Goal: Use online tool/utility: Utilize a website feature to perform a specific function

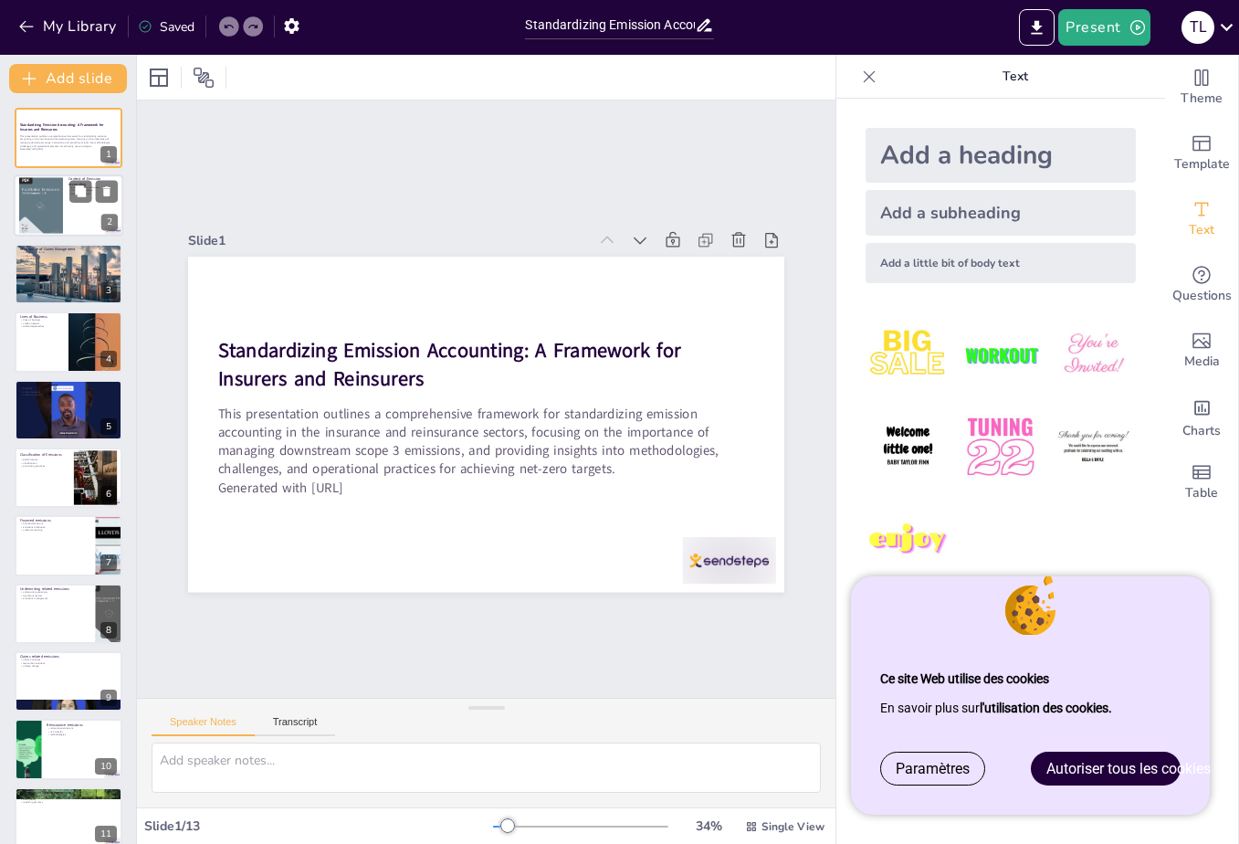
click at [66, 207] on div at bounding box center [69, 206] width 110 height 62
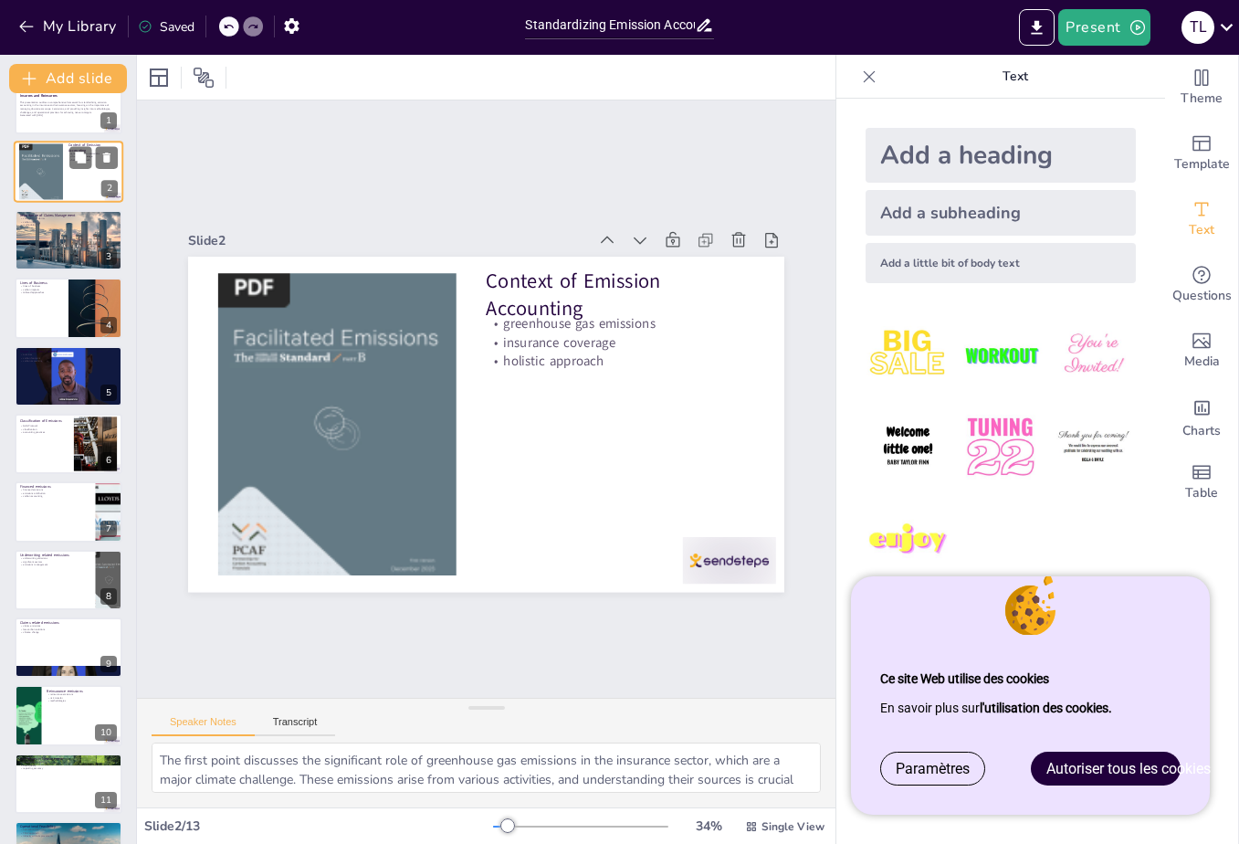
scroll to position [37, 0]
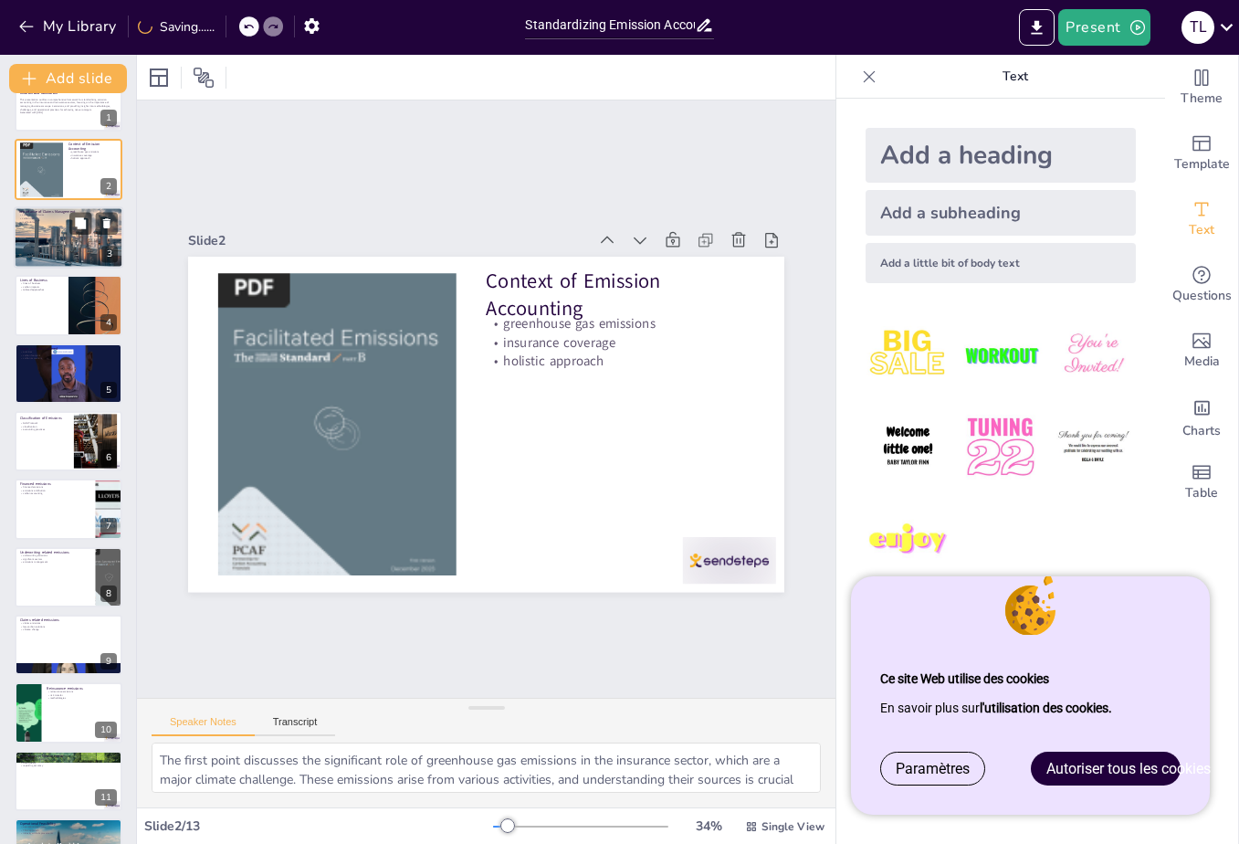
click at [45, 233] on div at bounding box center [69, 237] width 110 height 62
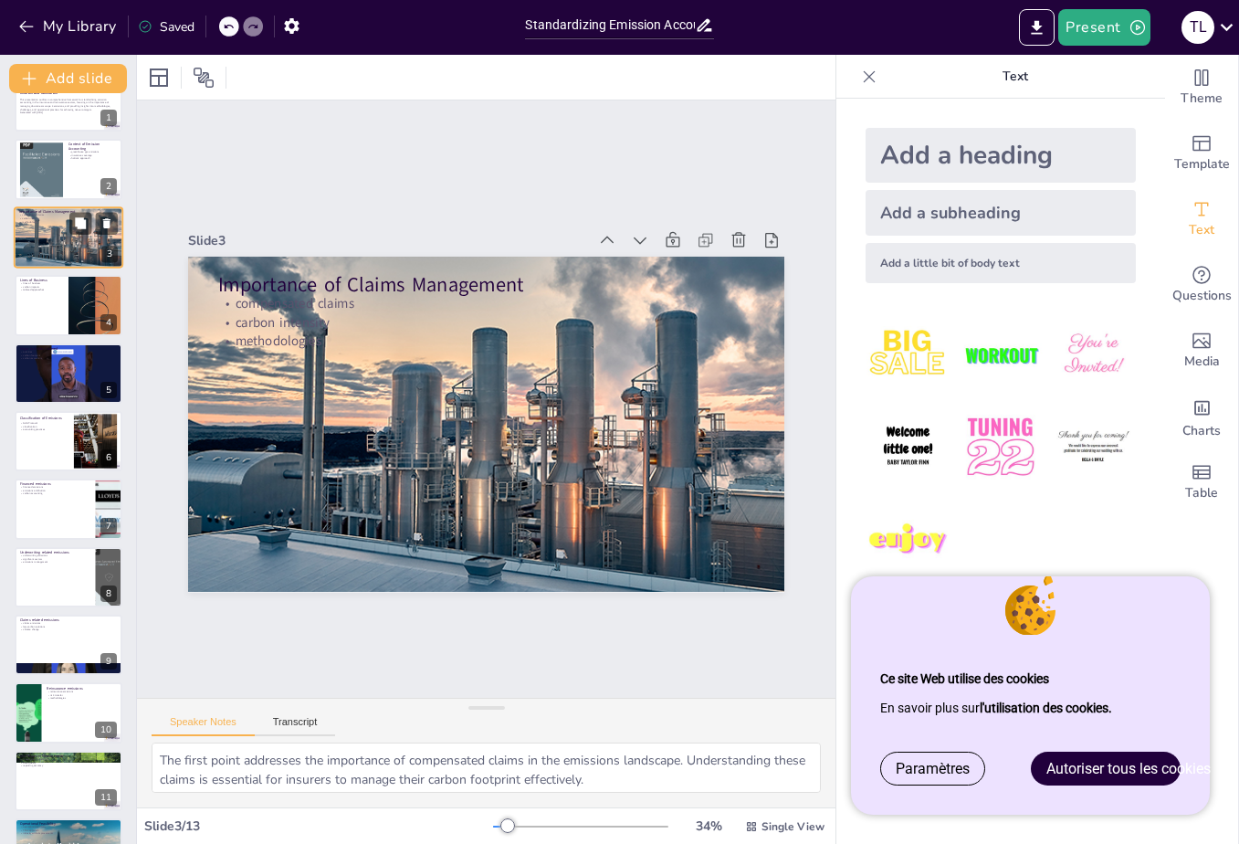
scroll to position [0, 0]
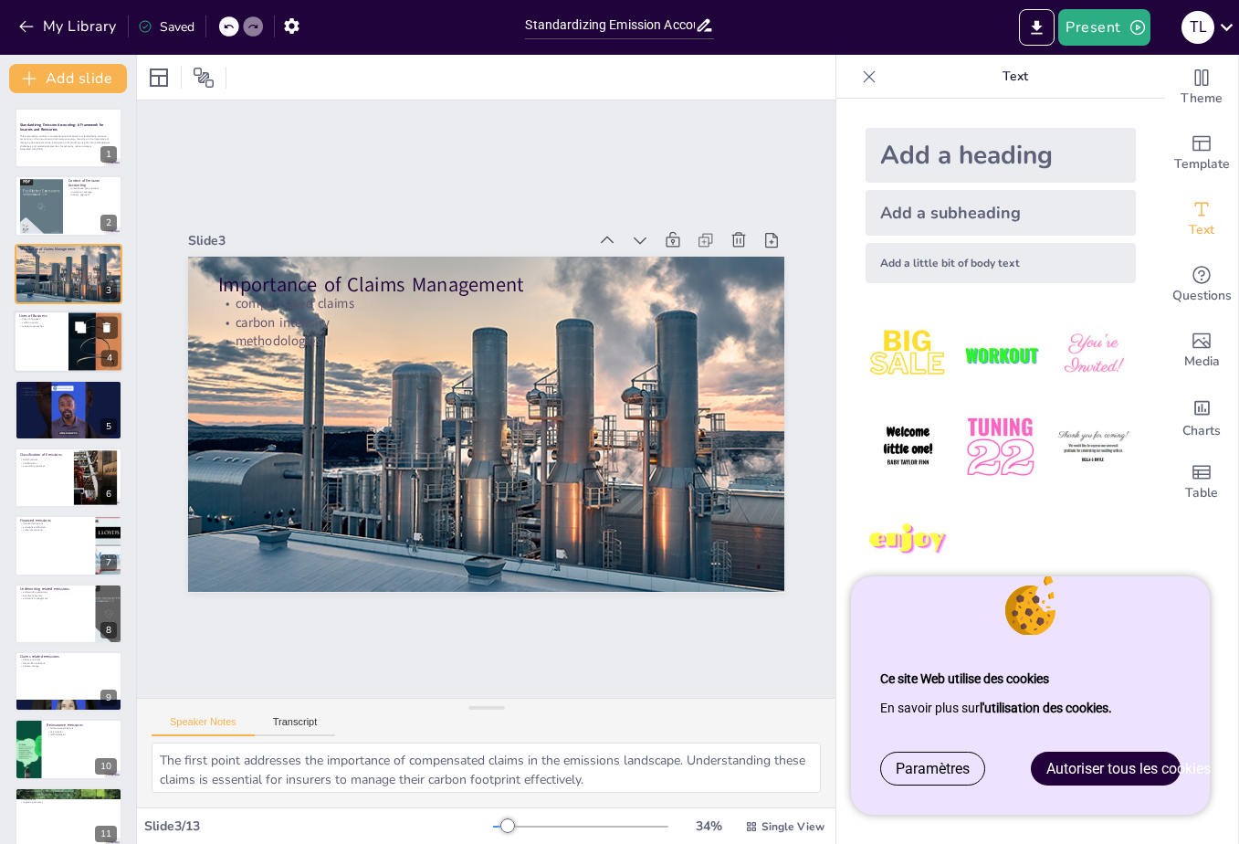
click at [42, 335] on div at bounding box center [69, 341] width 110 height 62
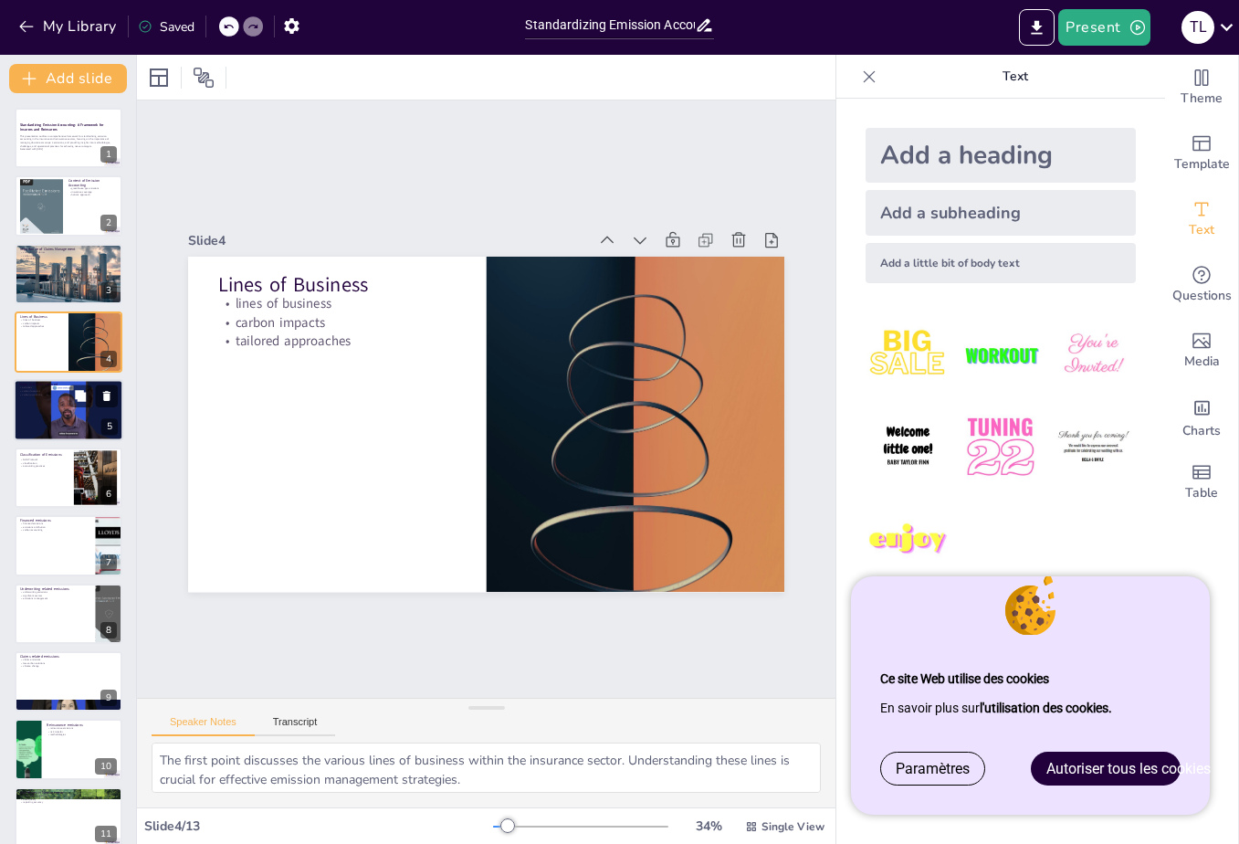
click at [45, 408] on div at bounding box center [69, 410] width 110 height 62
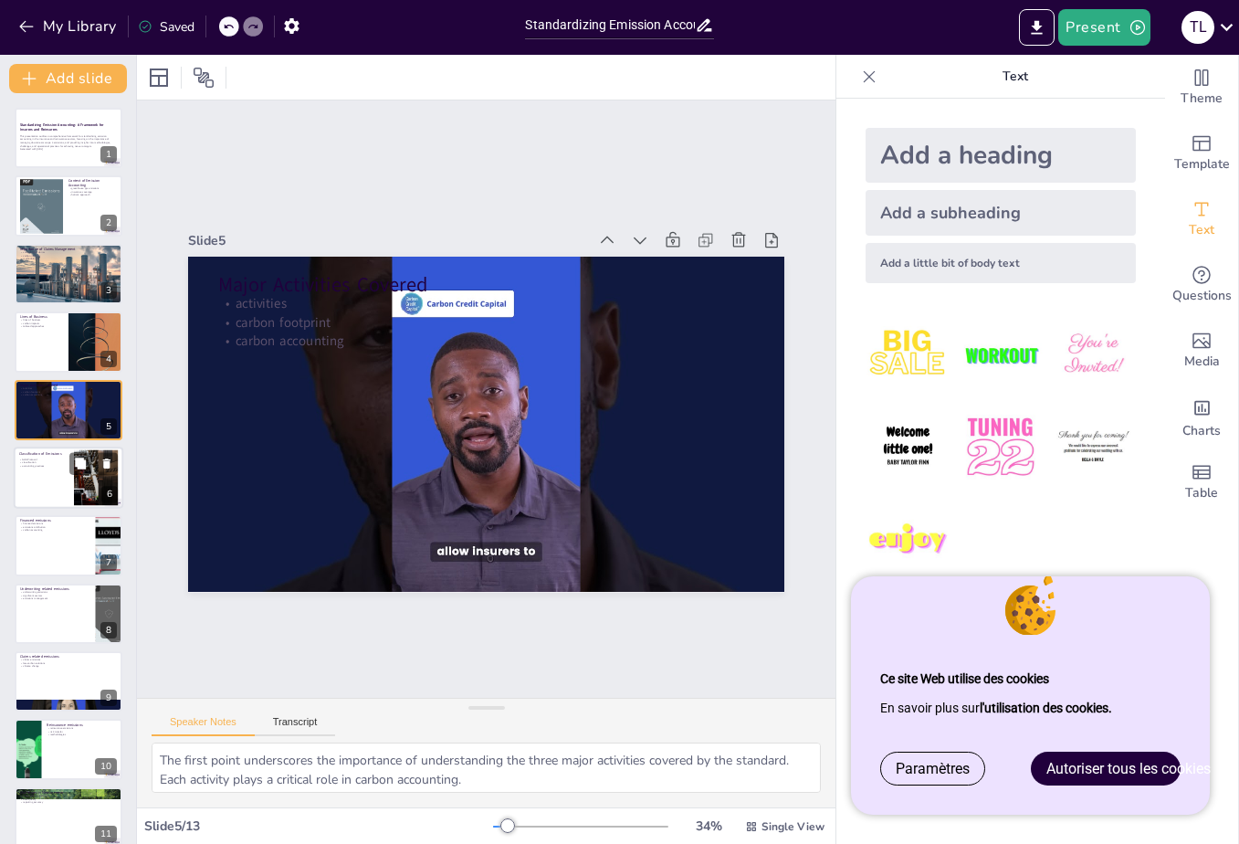
click at [43, 468] on p "accounting practices" at bounding box center [43, 466] width 49 height 4
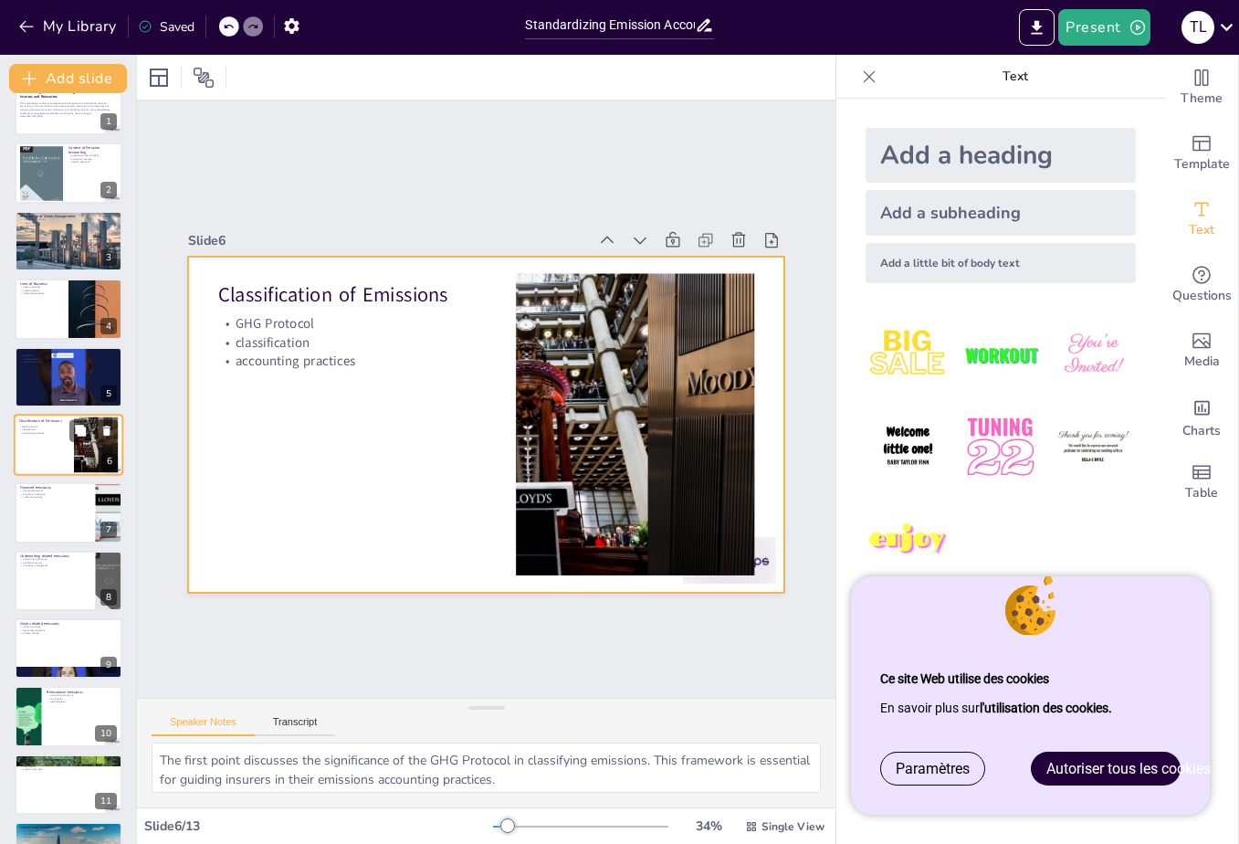
scroll to position [58, 0]
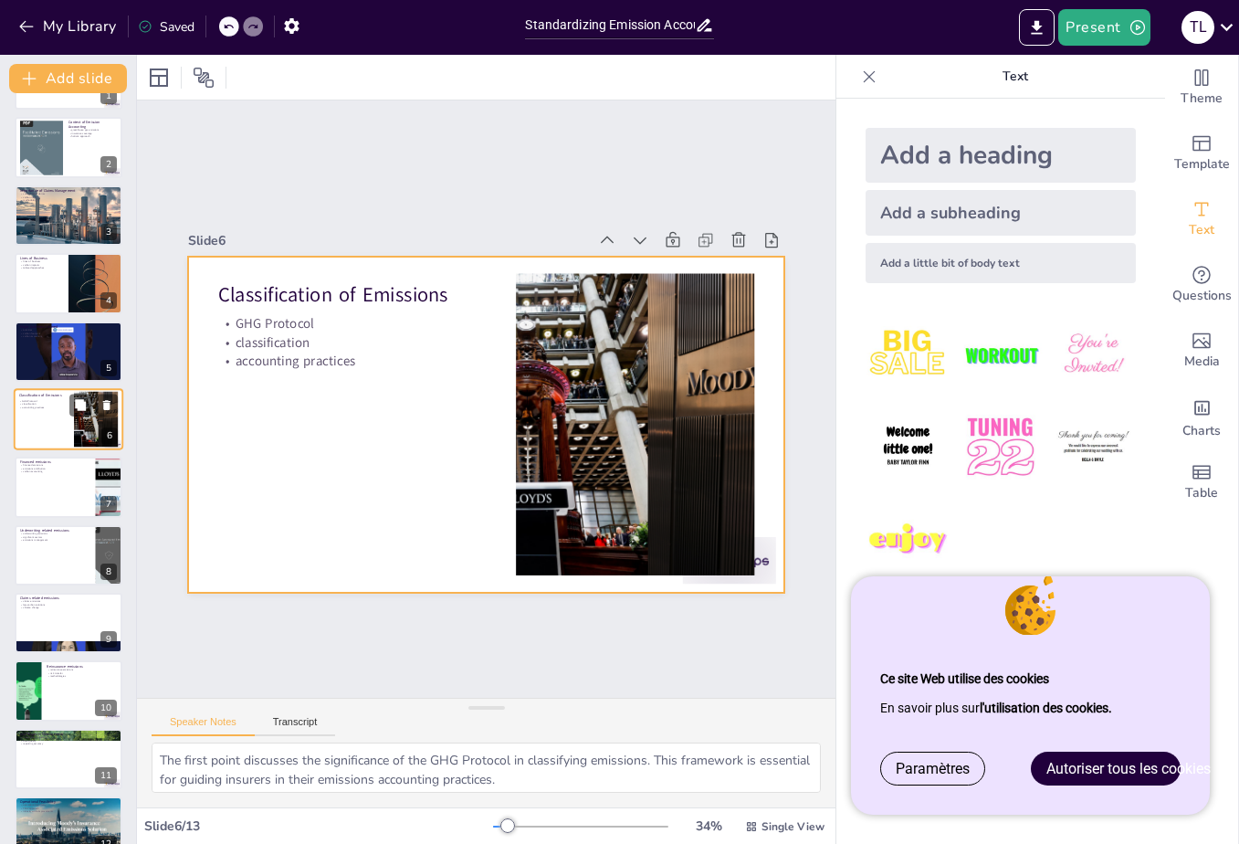
click at [47, 425] on div at bounding box center [69, 419] width 110 height 62
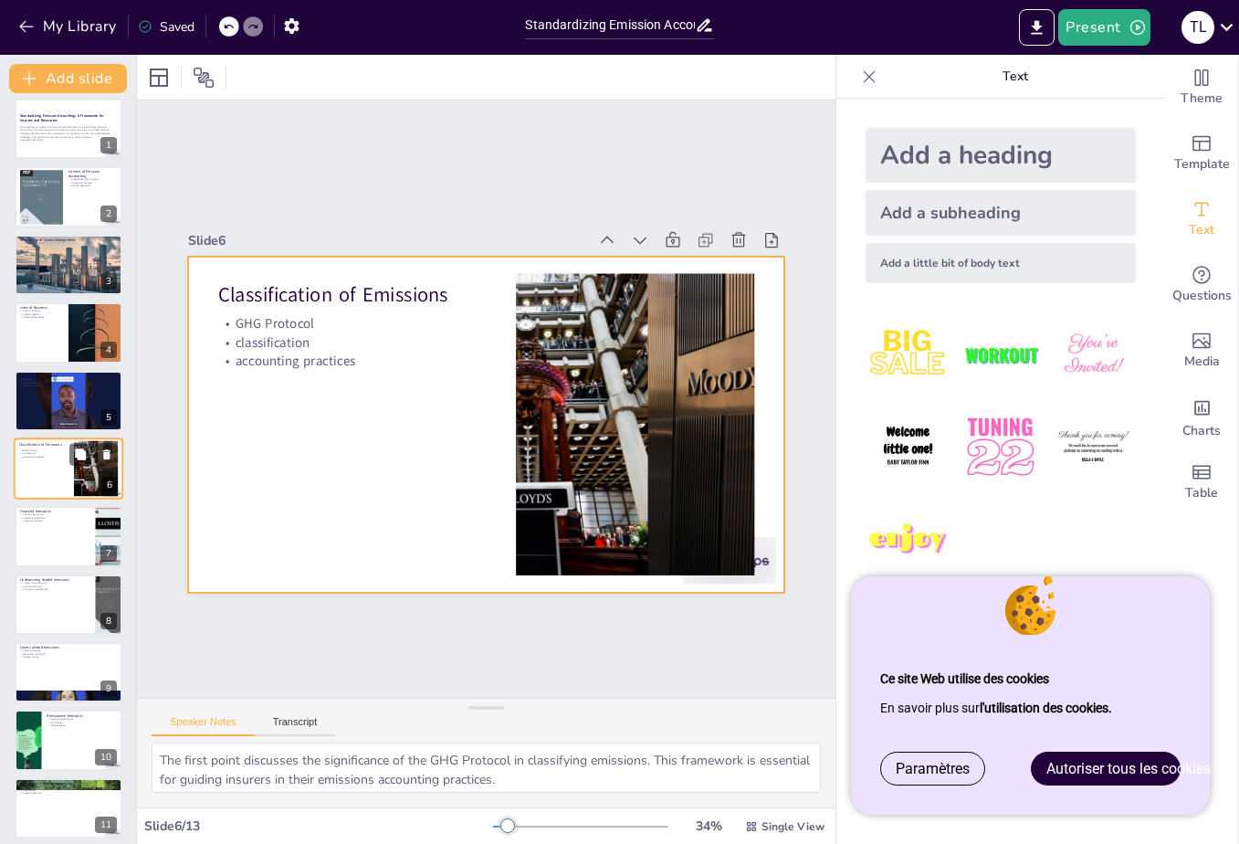
click at [46, 468] on div at bounding box center [69, 468] width 110 height 62
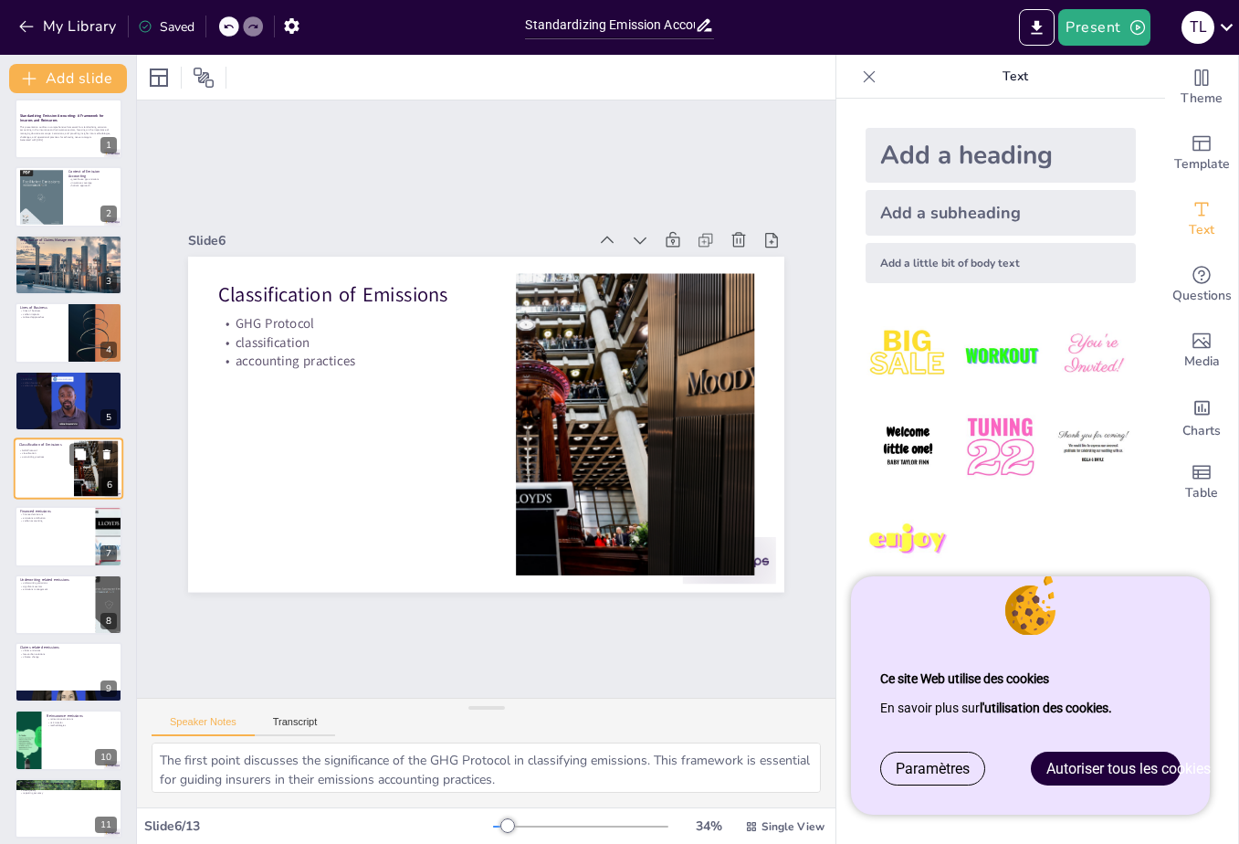
scroll to position [33, 0]
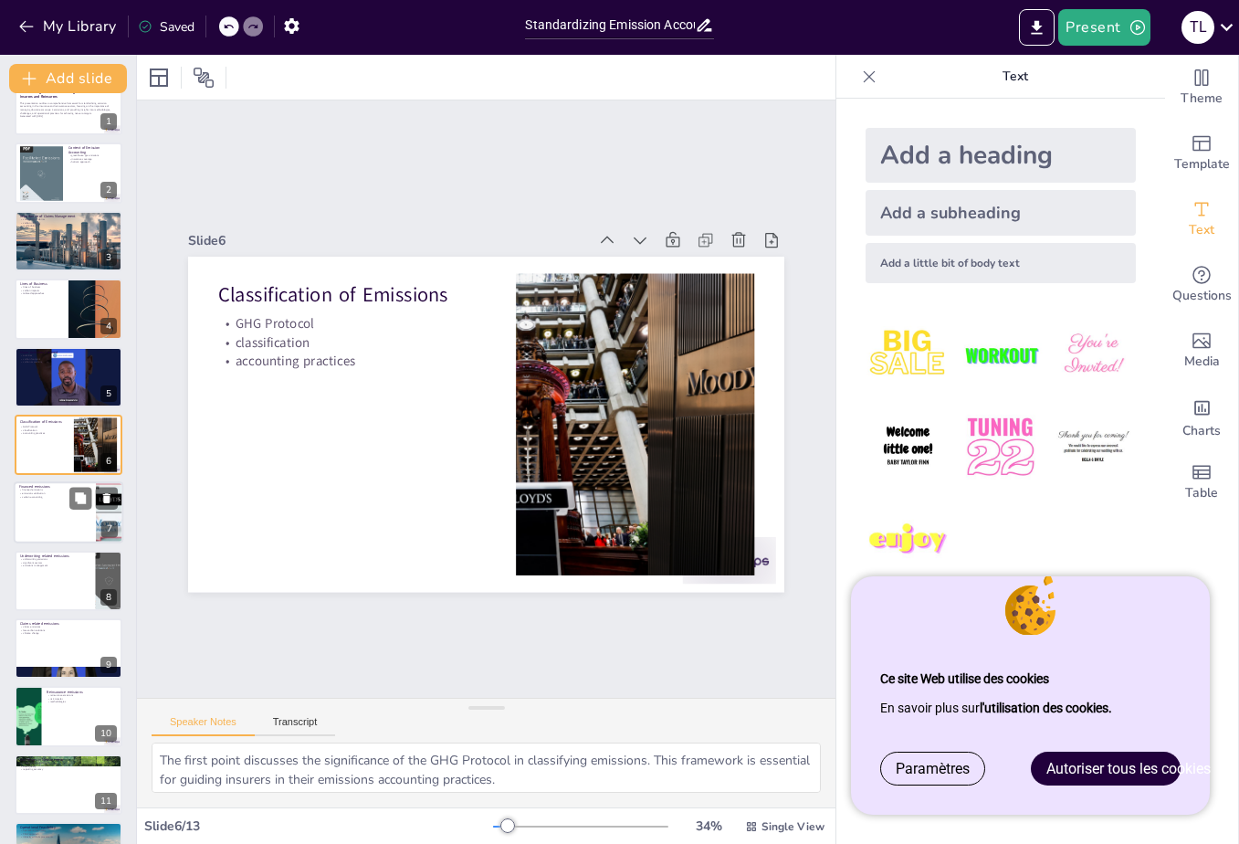
click at [47, 507] on div at bounding box center [69, 513] width 110 height 62
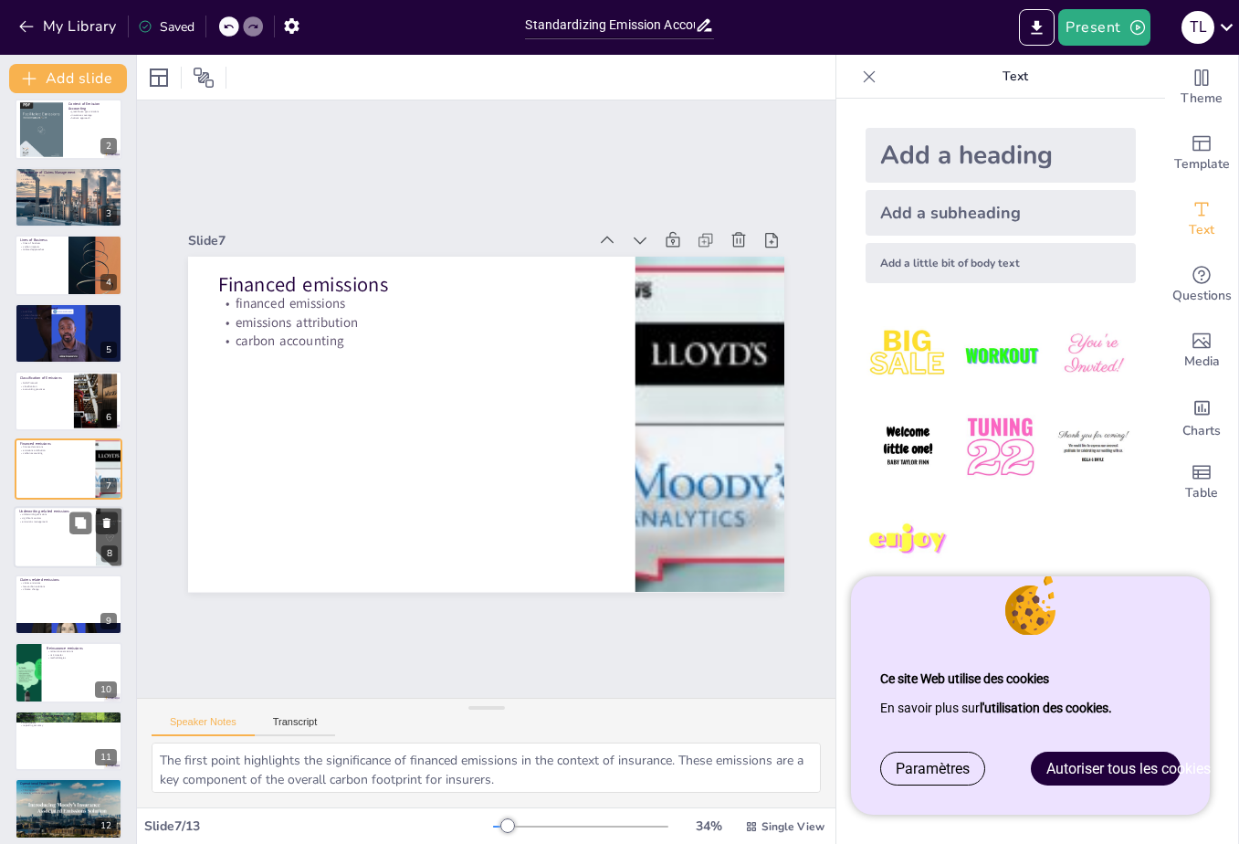
scroll to position [100, 0]
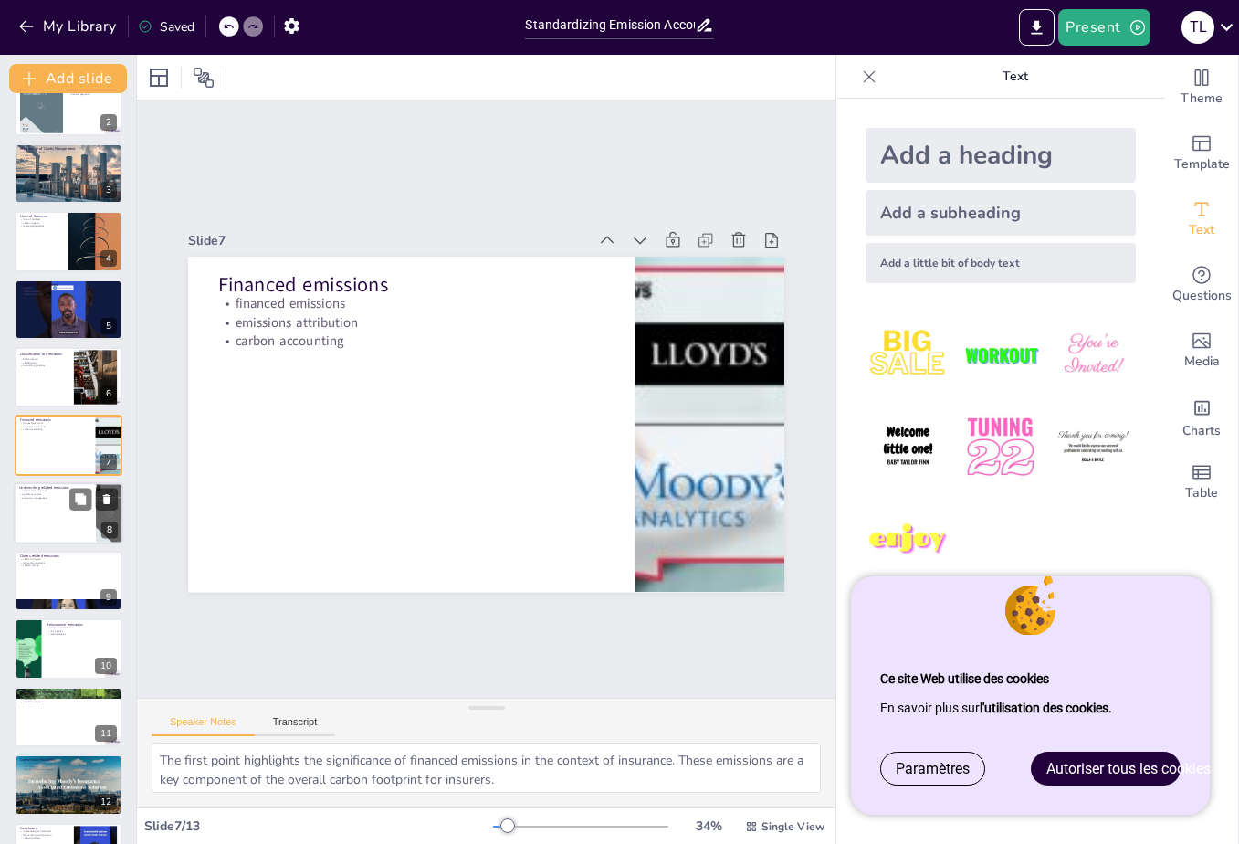
click at [49, 511] on div at bounding box center [69, 513] width 110 height 62
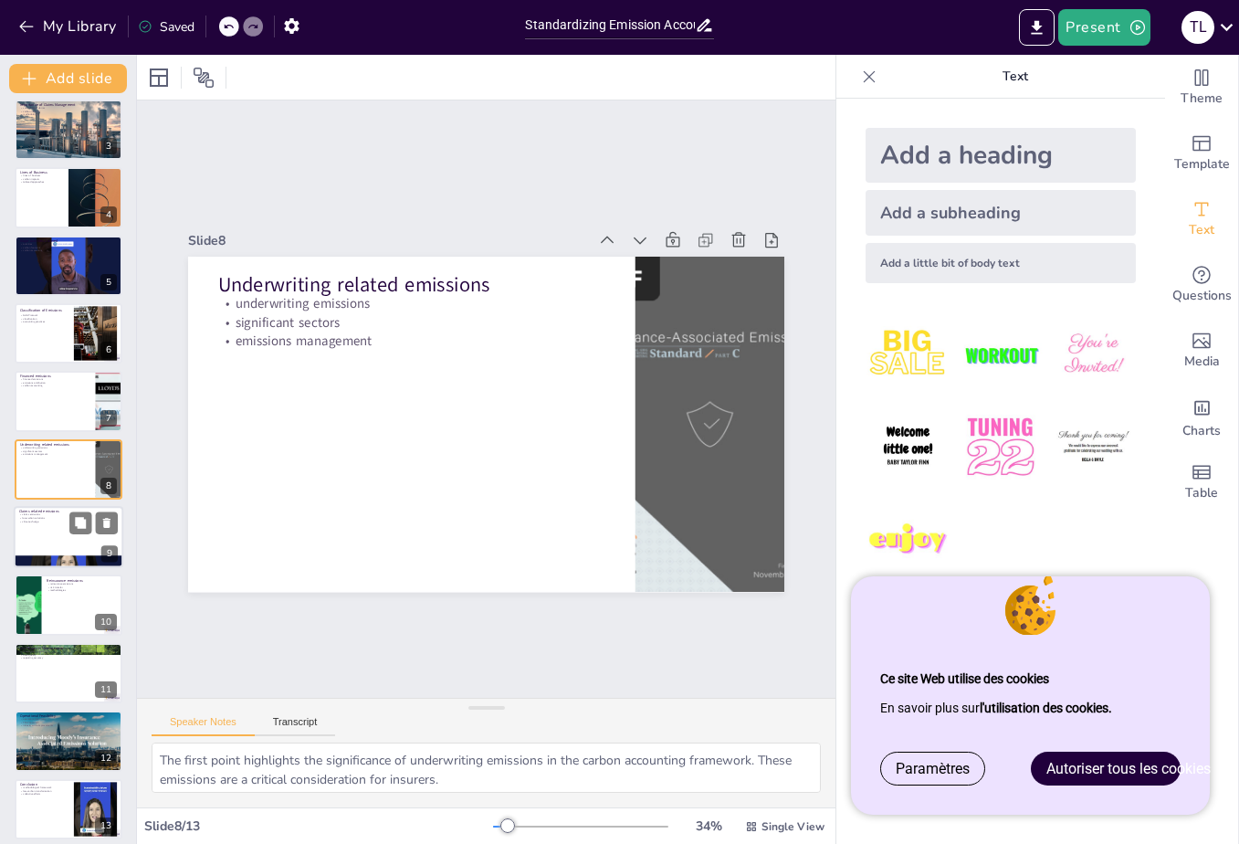
click at [47, 539] on div at bounding box center [69, 537] width 110 height 62
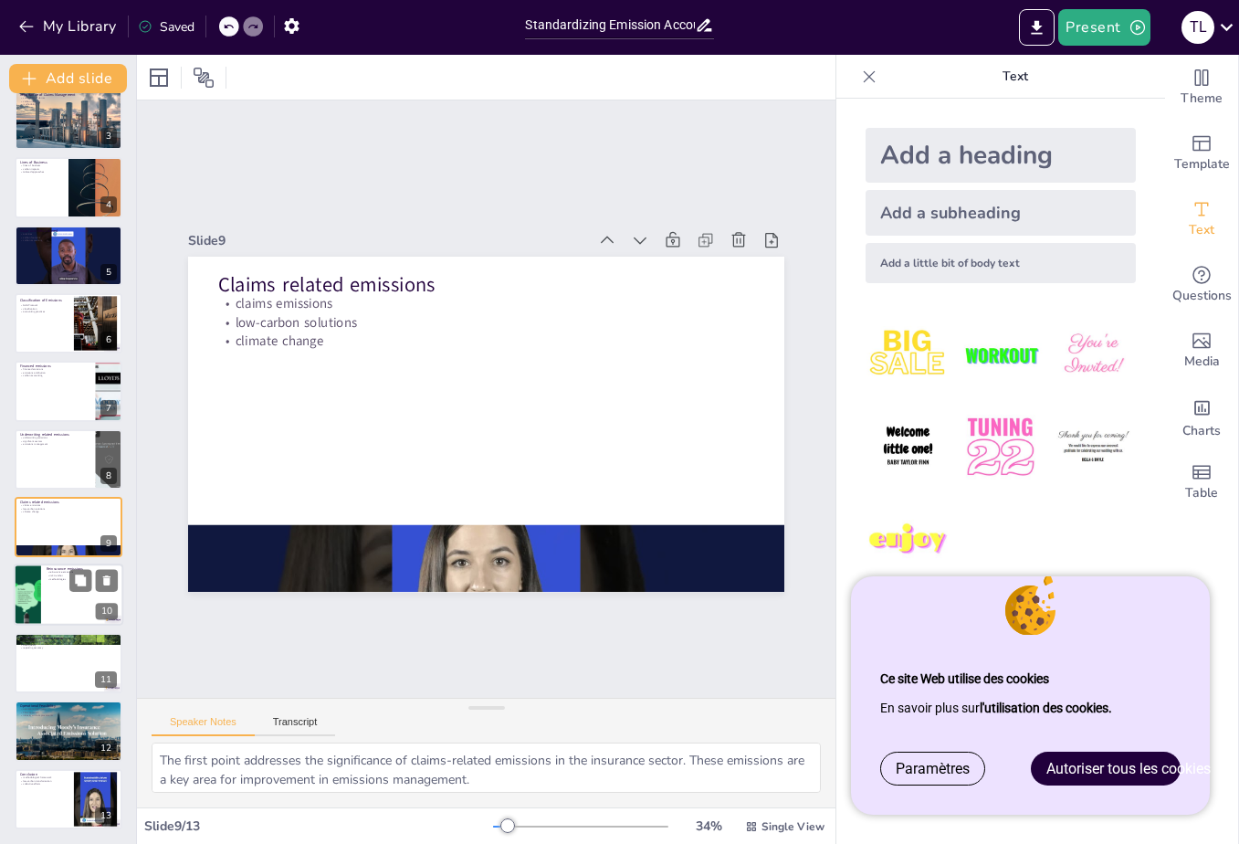
click at [49, 596] on div at bounding box center [69, 595] width 110 height 62
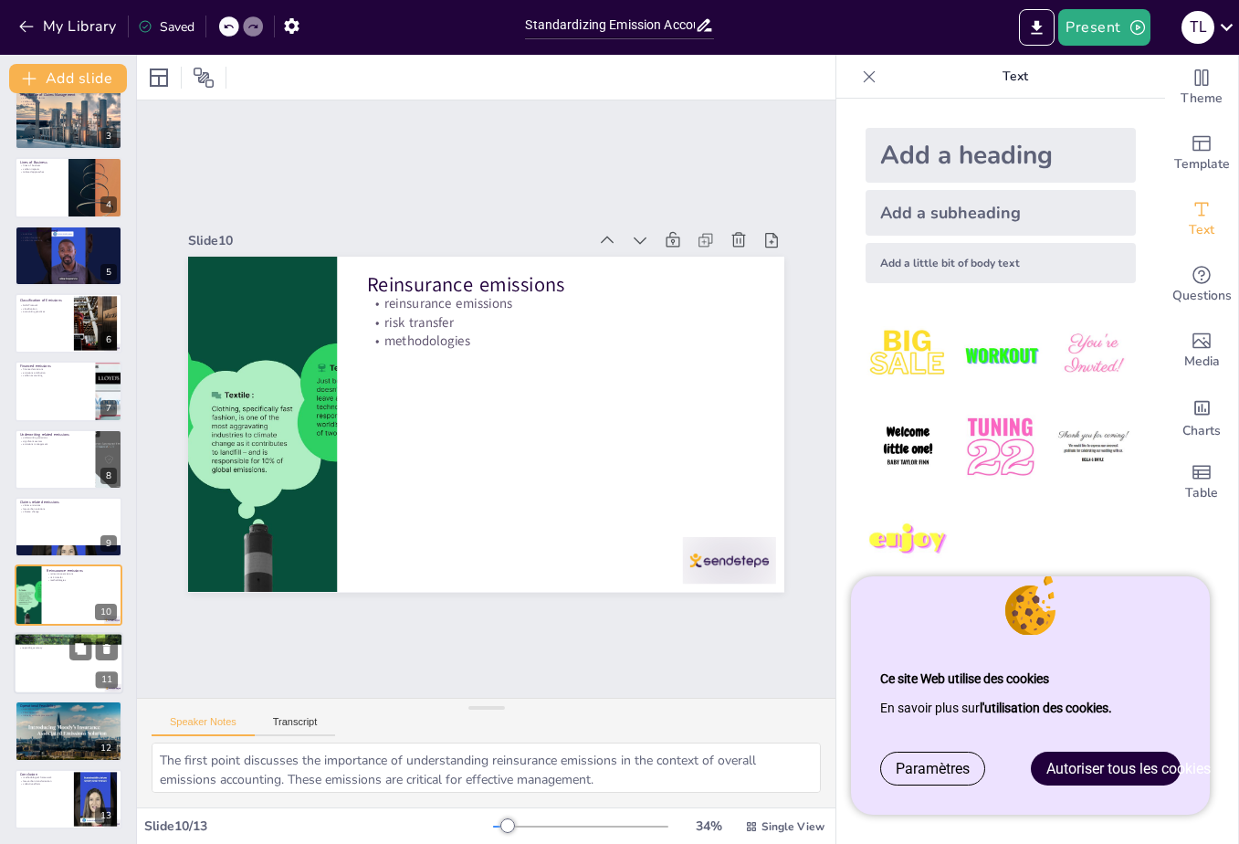
click at [47, 672] on div at bounding box center [69, 663] width 110 height 62
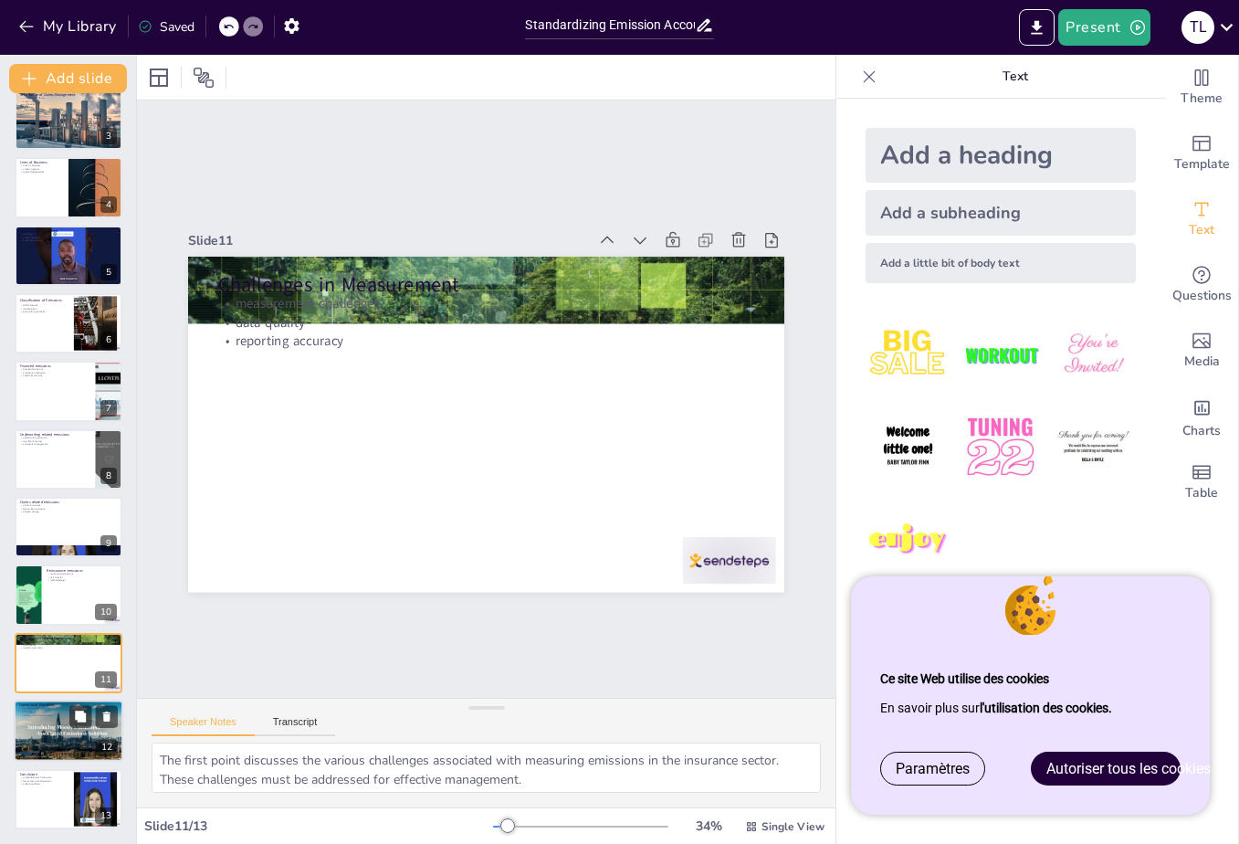
click at [36, 726] on div at bounding box center [69, 730] width 110 height 62
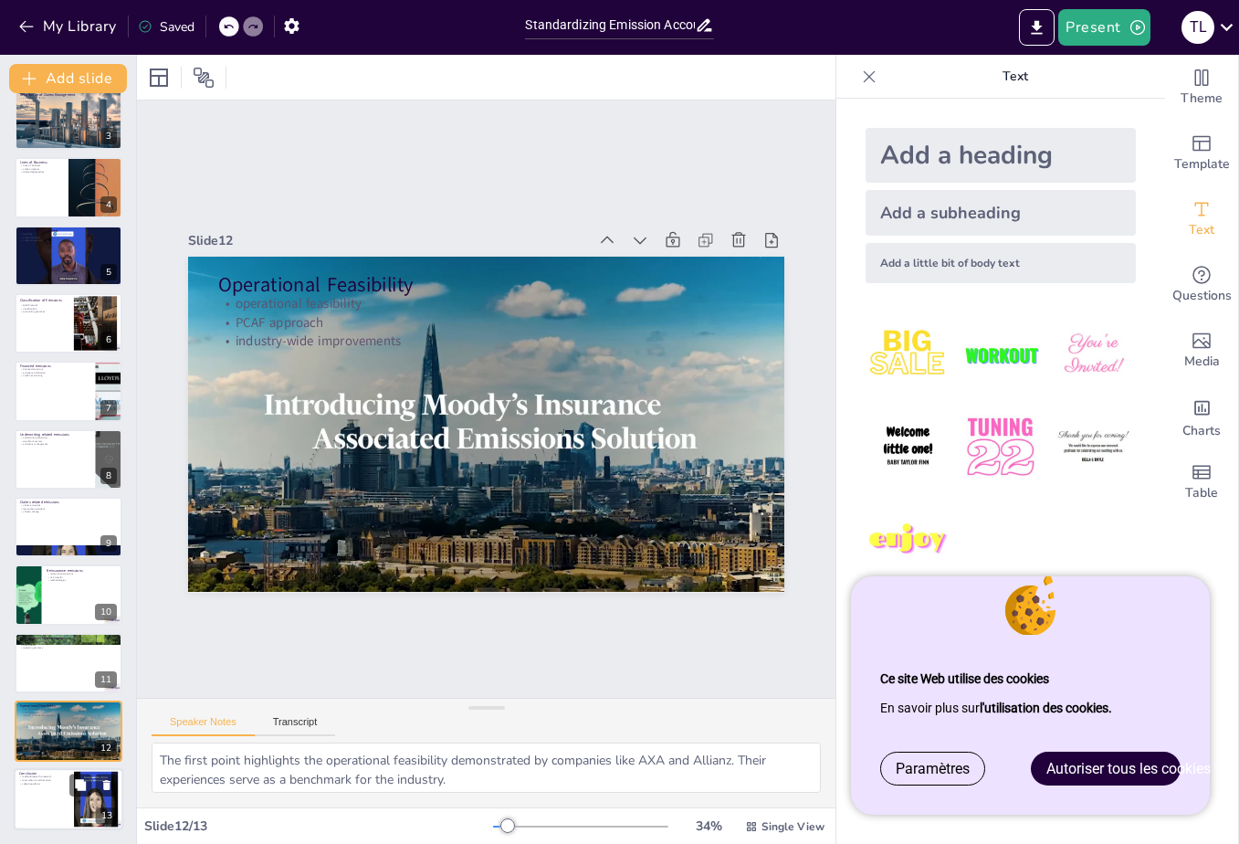
click at [43, 785] on div at bounding box center [69, 799] width 110 height 62
type textarea "The first point underscores the significance of the proposed methodological fra…"
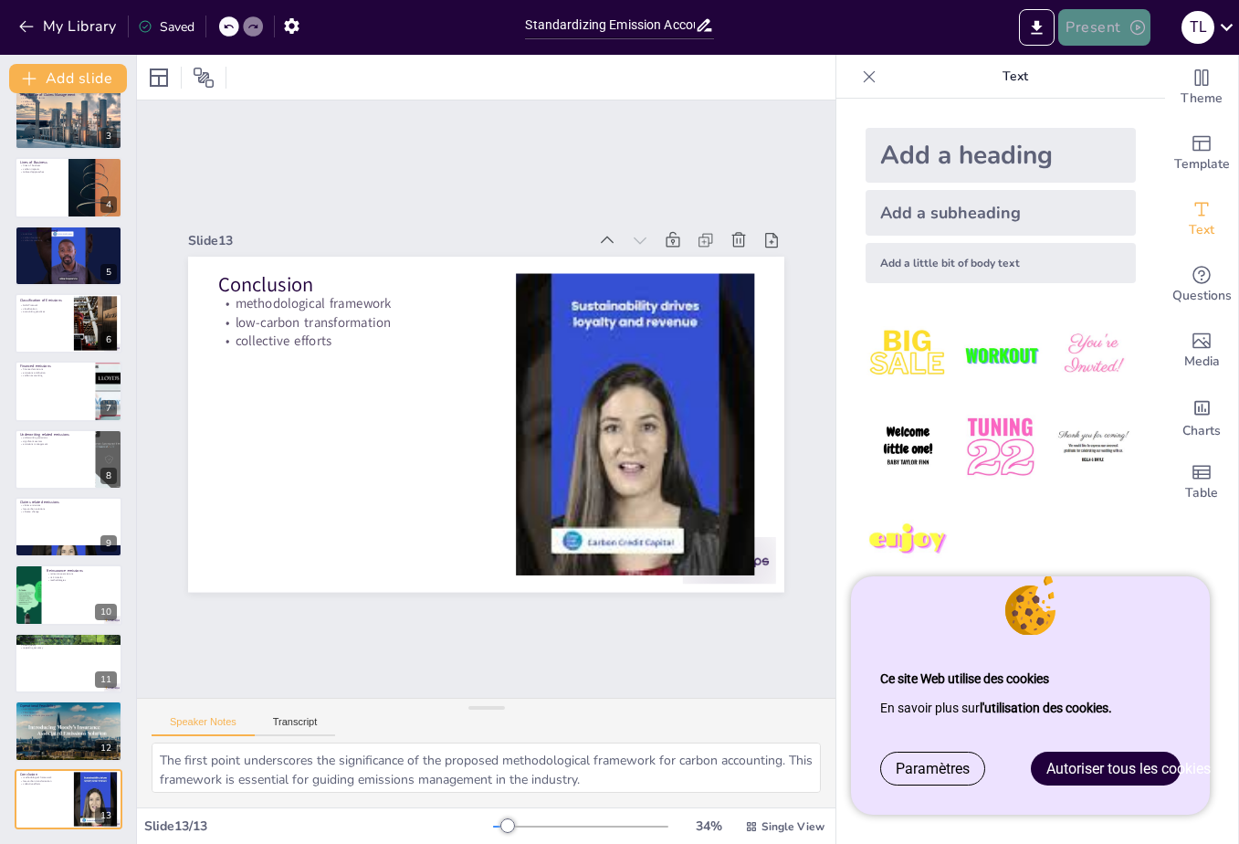
click at [1104, 28] on button "Present" at bounding box center [1103, 27] width 91 height 37
click at [1104, 103] on li "Play presentation" at bounding box center [1131, 112] width 143 height 29
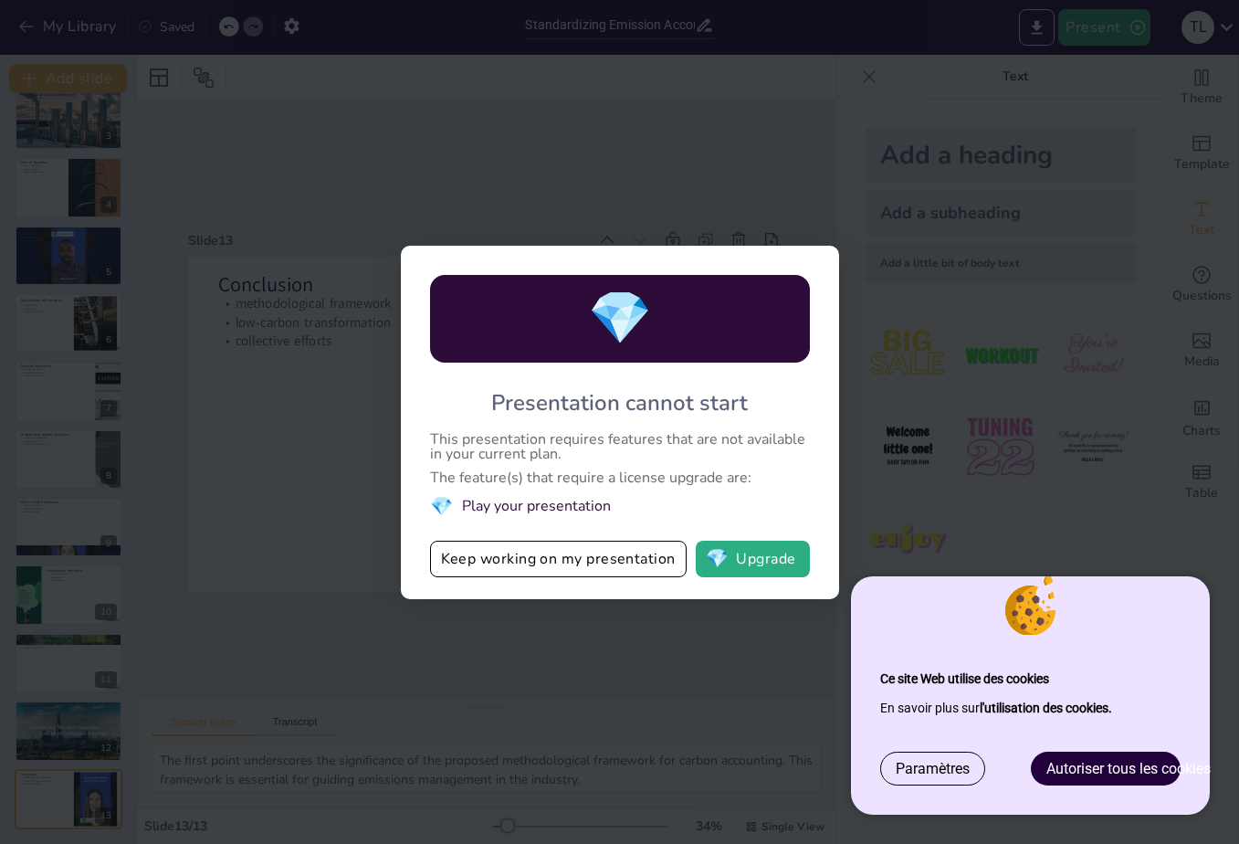
click at [528, 205] on div "💎 Presentation cannot start This presentation requires features that are not av…" at bounding box center [619, 422] width 1239 height 844
click at [819, 254] on div "💎 Presentation cannot start This presentation requires features that are not av…" at bounding box center [620, 422] width 438 height 353
click at [820, 262] on div "💎 Presentation cannot start This presentation requires features that are not av…" at bounding box center [620, 422] width 438 height 353
click at [824, 257] on div "💎 Presentation cannot start This presentation requires features that are not av…" at bounding box center [620, 422] width 438 height 353
drag, startPoint x: 824, startPoint y: 257, endPoint x: 685, endPoint y: 247, distance: 139.1
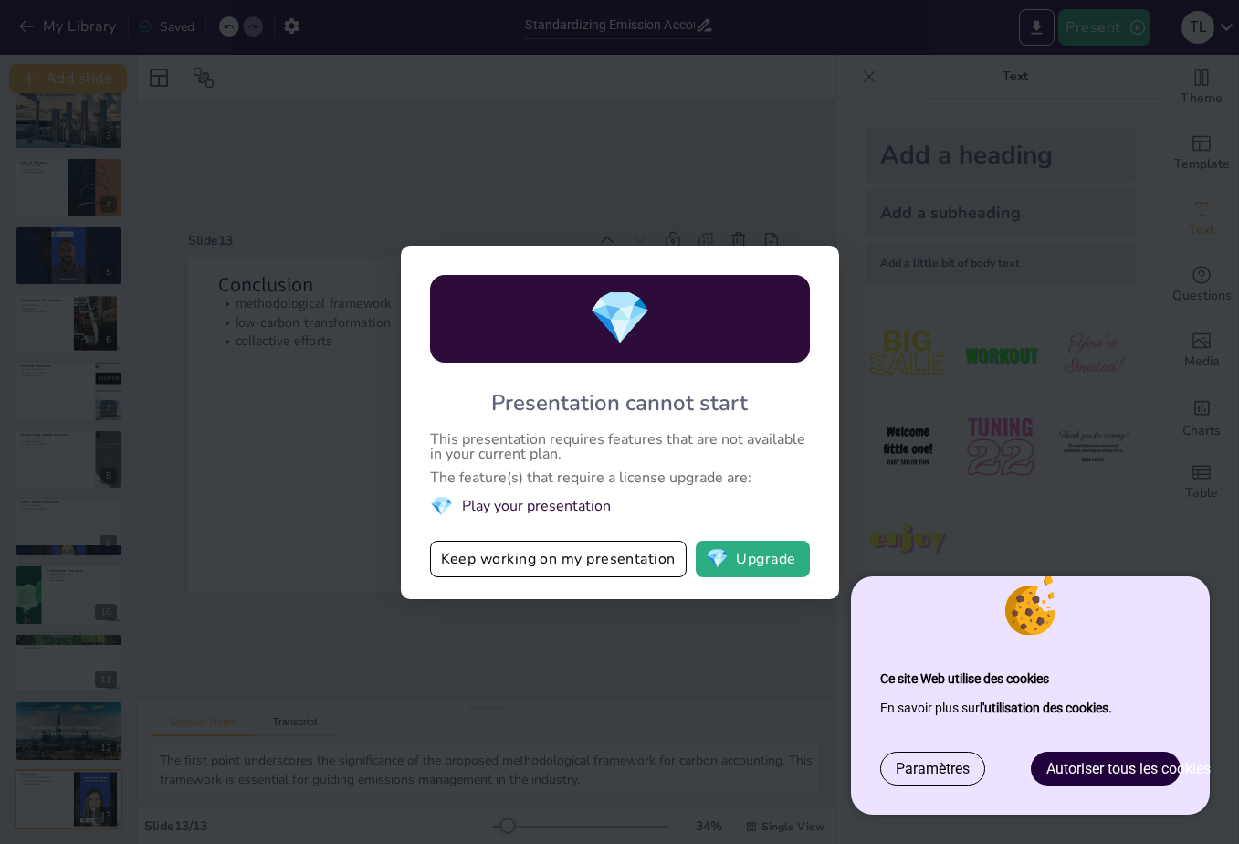
click at [787, 256] on div "💎 Presentation cannot start This presentation requires features that are not av…" at bounding box center [620, 422] width 438 height 353
click at [413, 249] on div "💎 Presentation cannot start This presentation requires features that are not av…" at bounding box center [620, 422] width 438 height 353
click at [410, 268] on div "💎 Presentation cannot start This presentation requires features that are not av…" at bounding box center [620, 422] width 438 height 353
click at [407, 575] on div "💎 Presentation cannot start This presentation requires features that are not av…" at bounding box center [620, 422] width 438 height 353
click at [541, 555] on button "Keep working on my presentation" at bounding box center [558, 559] width 257 height 37
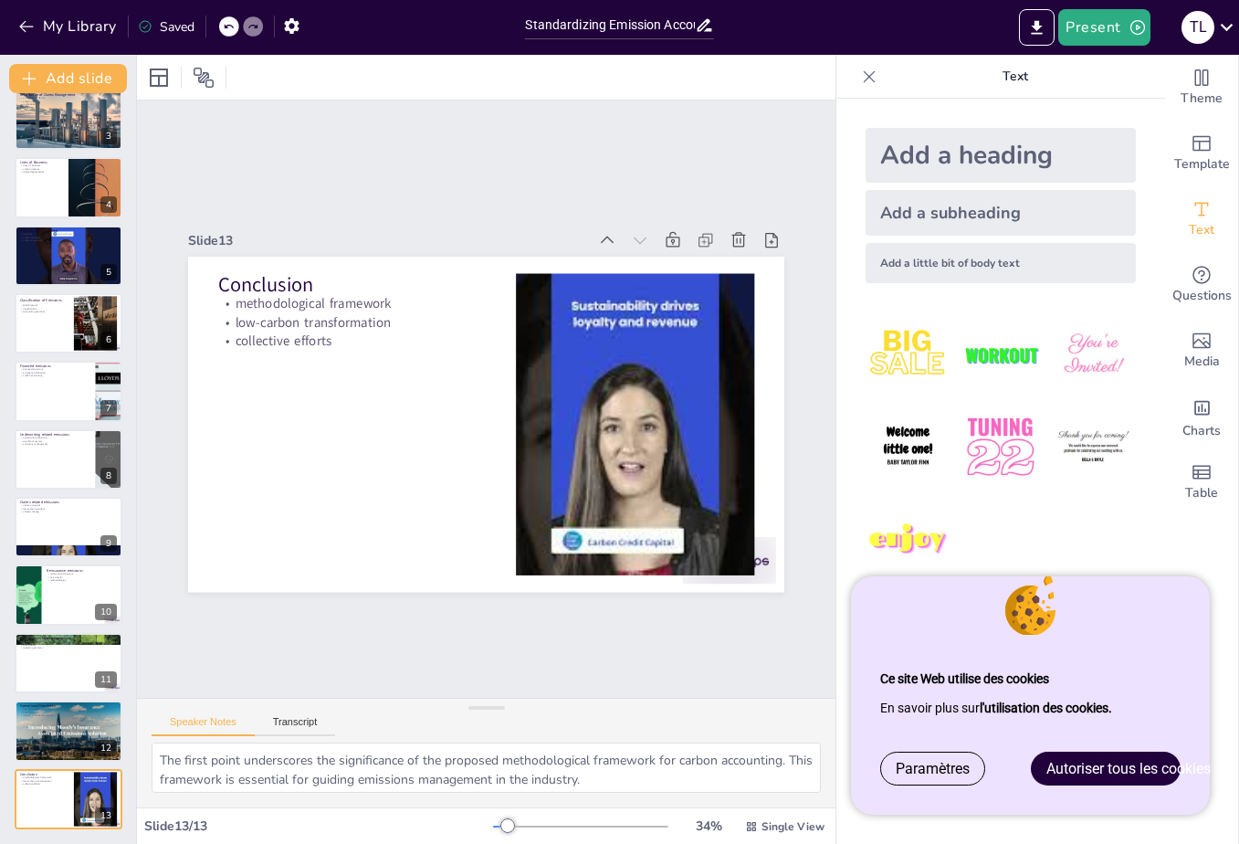
click at [869, 75] on icon at bounding box center [869, 77] width 18 height 18
